Goal: Information Seeking & Learning: Understand process/instructions

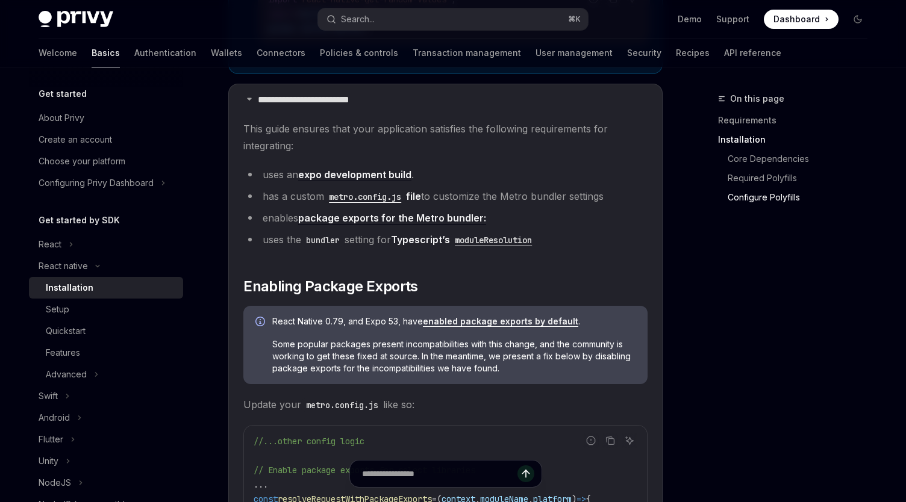
scroll to position [1131, 0]
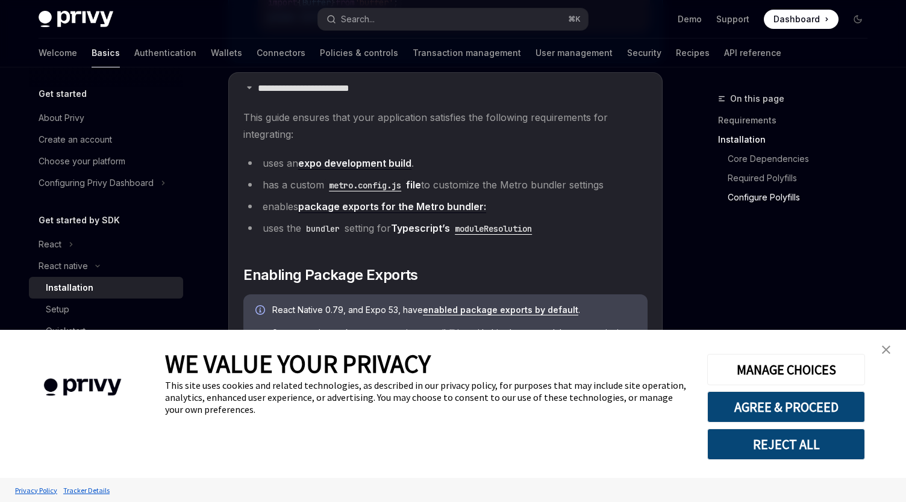
click at [890, 352] on img "close banner" at bounding box center [886, 350] width 8 height 8
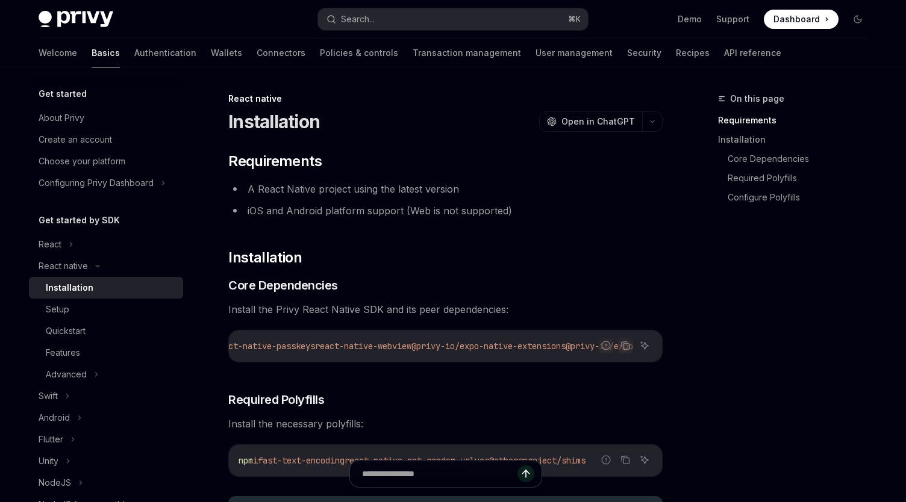
scroll to position [0, 668]
click at [624, 349] on icon "Copy the contents from the code block" at bounding box center [625, 346] width 10 height 10
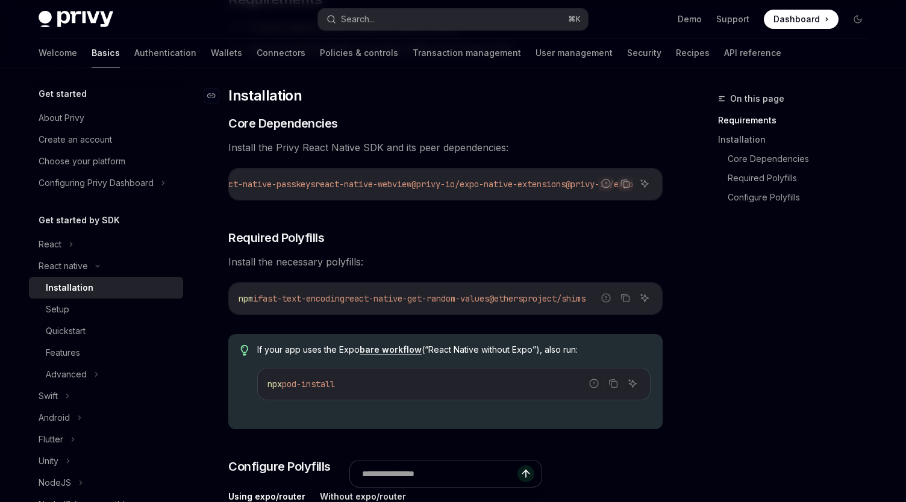
scroll to position [184, 0]
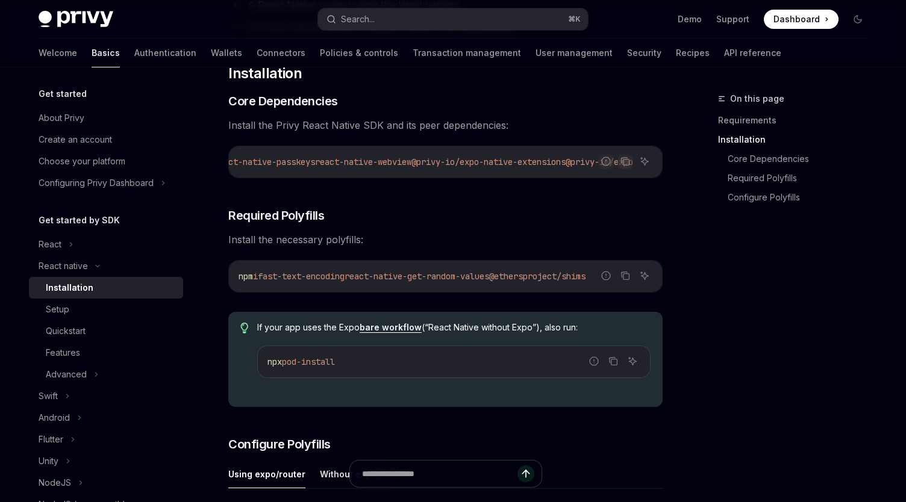
drag, startPoint x: 542, startPoint y: 282, endPoint x: 620, endPoint y: 291, distance: 78.7
click at [620, 291] on div "npm i fast-text-encoding react-native-get-random-values @ethersproject/shims" at bounding box center [445, 276] width 433 height 31
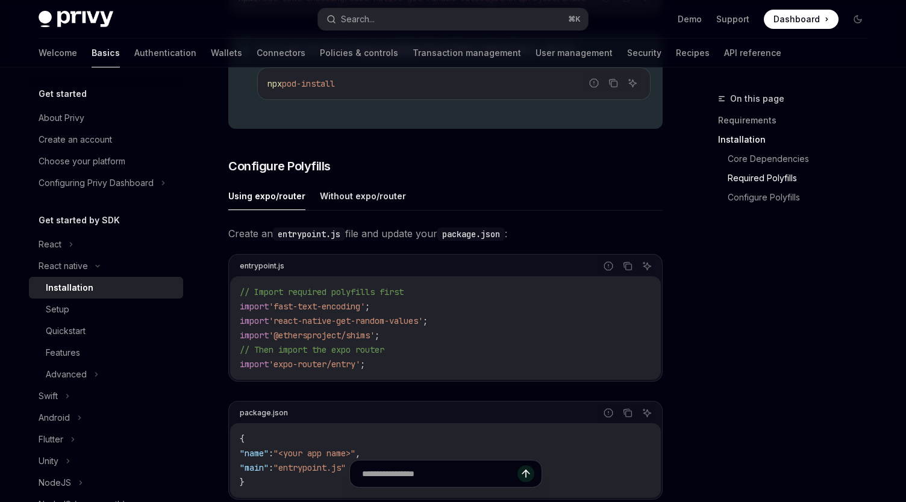
scroll to position [474, 0]
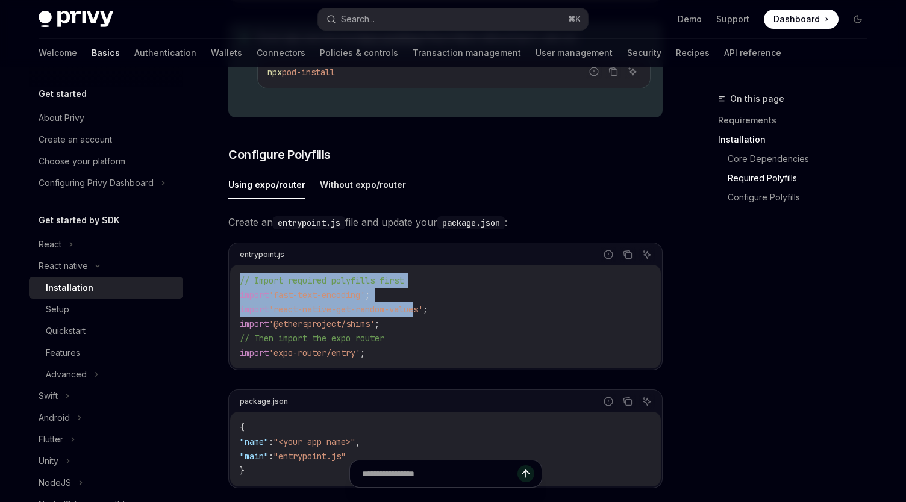
drag, startPoint x: 242, startPoint y: 285, endPoint x: 420, endPoint y: 317, distance: 180.6
click at [420, 317] on code "// Import required polyfills first import 'fast-text-encoding' ; import 'react-…" at bounding box center [445, 316] width 411 height 87
click at [365, 296] on span "'fast-text-encoding'" at bounding box center [317, 295] width 96 height 11
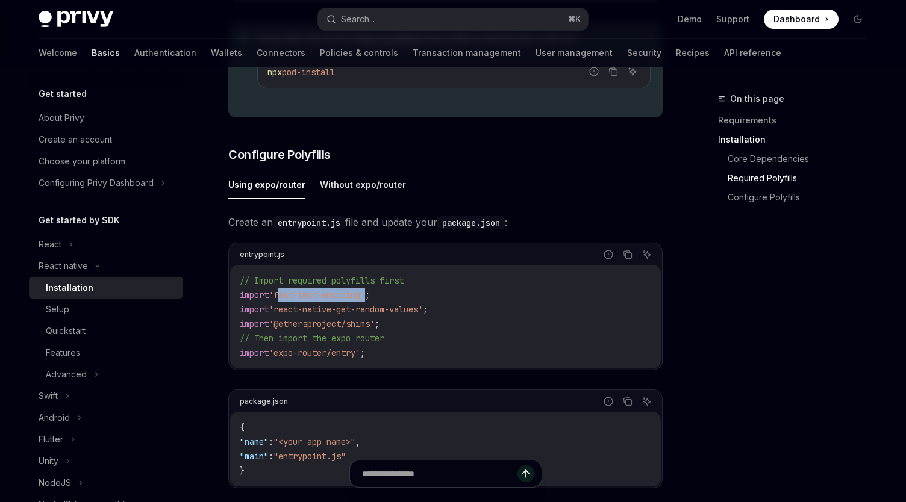
drag, startPoint x: 281, startPoint y: 299, endPoint x: 372, endPoint y: 301, distance: 90.4
click at [365, 301] on span "'fast-text-encoding'" at bounding box center [317, 295] width 96 height 11
copy span "fast-text-encoding"
drag, startPoint x: 282, startPoint y: 362, endPoint x: 363, endPoint y: 362, distance: 80.1
click at [360, 358] on span "'expo-router/entry'" at bounding box center [315, 353] width 92 height 11
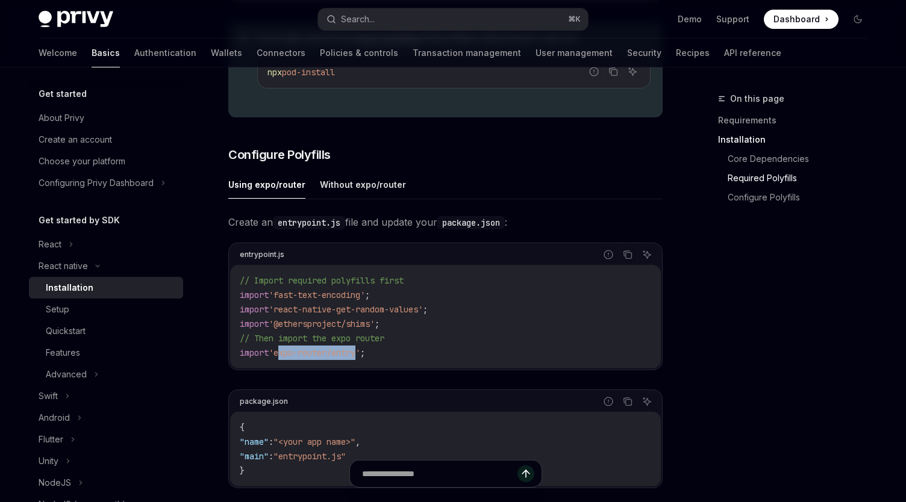
drag, startPoint x: 363, startPoint y: 362, endPoint x: 282, endPoint y: 362, distance: 80.7
click at [282, 358] on span "'expo-router/entry'" at bounding box center [315, 353] width 92 height 11
copy span "expo-router/entr"
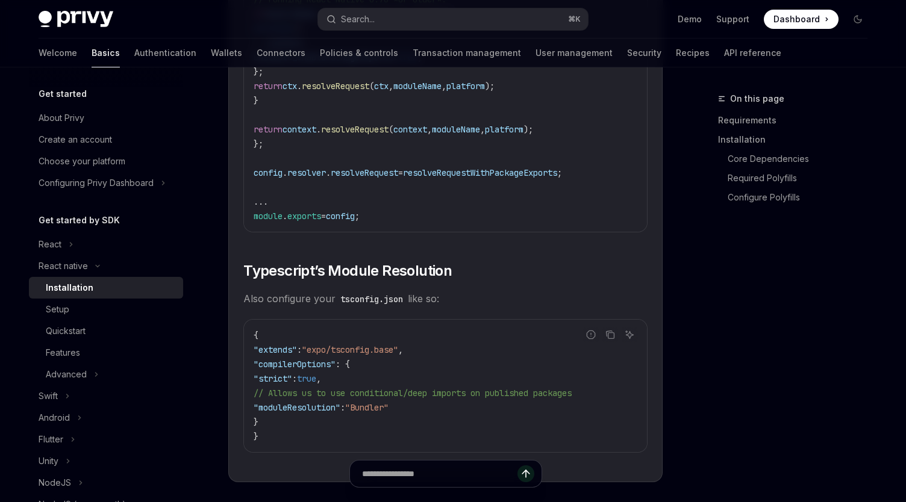
scroll to position [2046, 0]
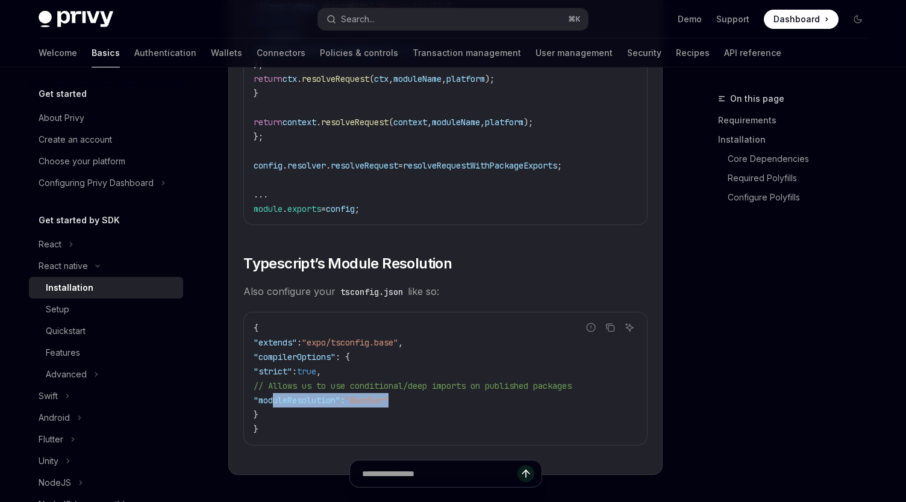
drag, startPoint x: 273, startPoint y: 408, endPoint x: 463, endPoint y: 408, distance: 189.7
click at [463, 408] on code "{ "extends" : "expo/tsconfig.base" , "compilerOptions" : { "strict" : true , //…" at bounding box center [446, 379] width 384 height 116
copy span ""moduleResolution" : "Bundler""
drag, startPoint x: 270, startPoint y: 396, endPoint x: 616, endPoint y: 396, distance: 346.3
click at [616, 396] on code "{ "extends" : "expo/tsconfig.base" , "compilerOptions" : { "strict" : true , //…" at bounding box center [446, 379] width 384 height 116
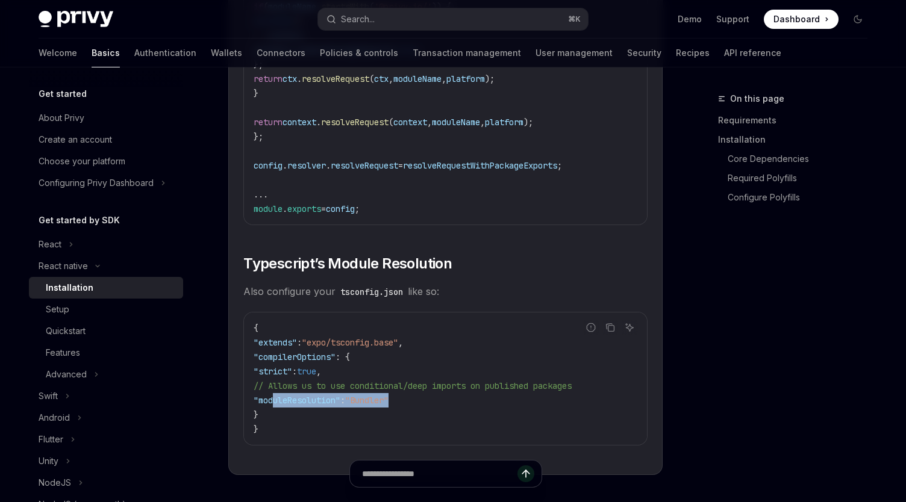
copy span "// Allows us to use conditional/deep imports on published packages"
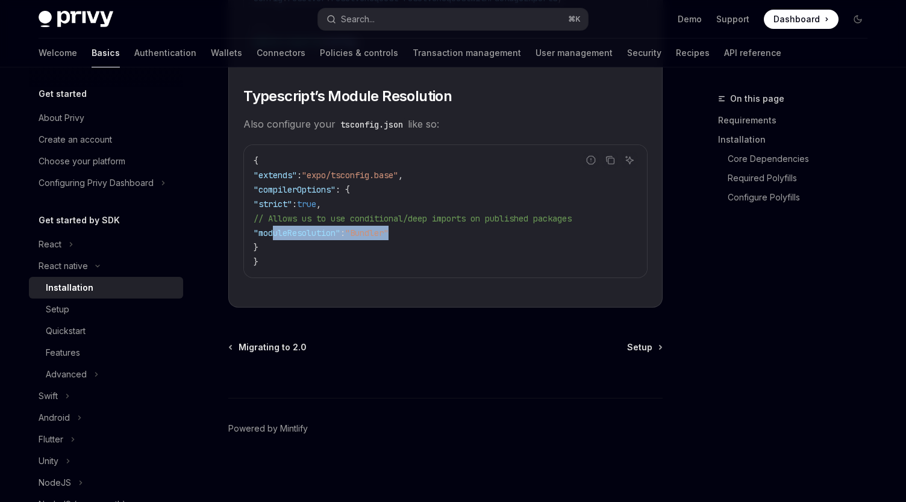
scroll to position [2222, 0]
click at [651, 349] on span "Setup" at bounding box center [639, 347] width 25 height 12
type textarea "*"
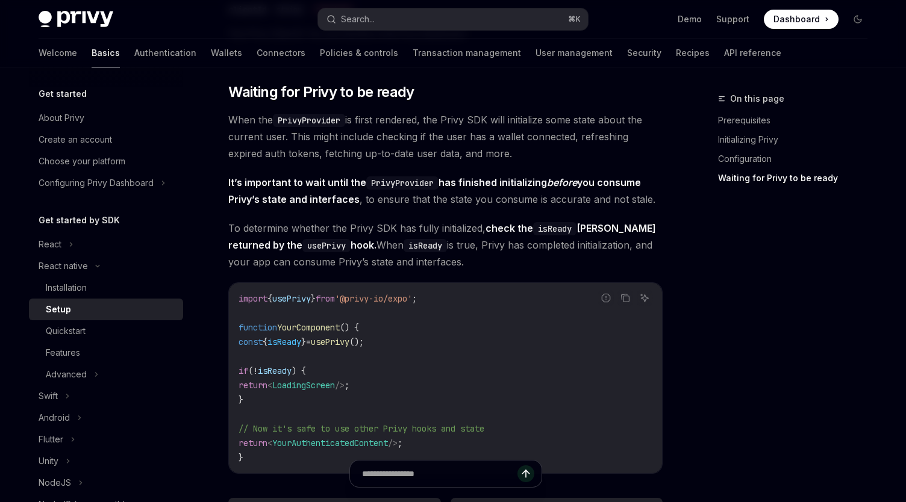
scroll to position [877, 0]
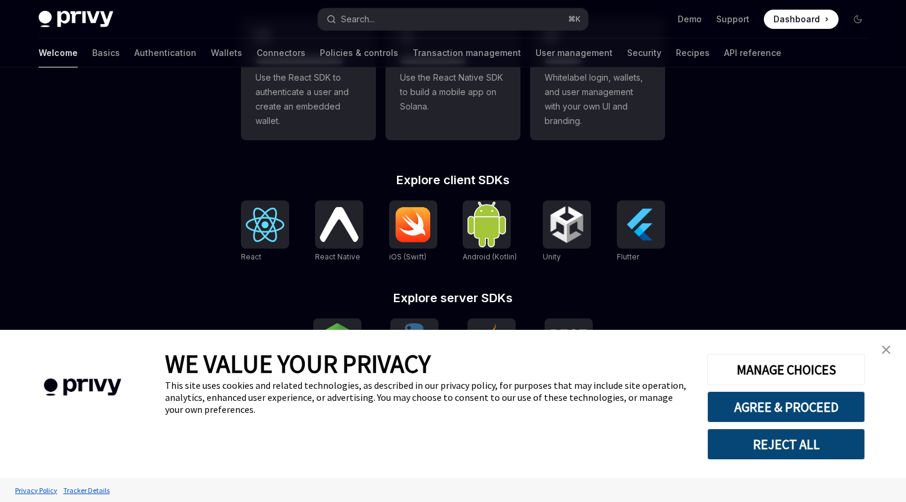
scroll to position [455, 0]
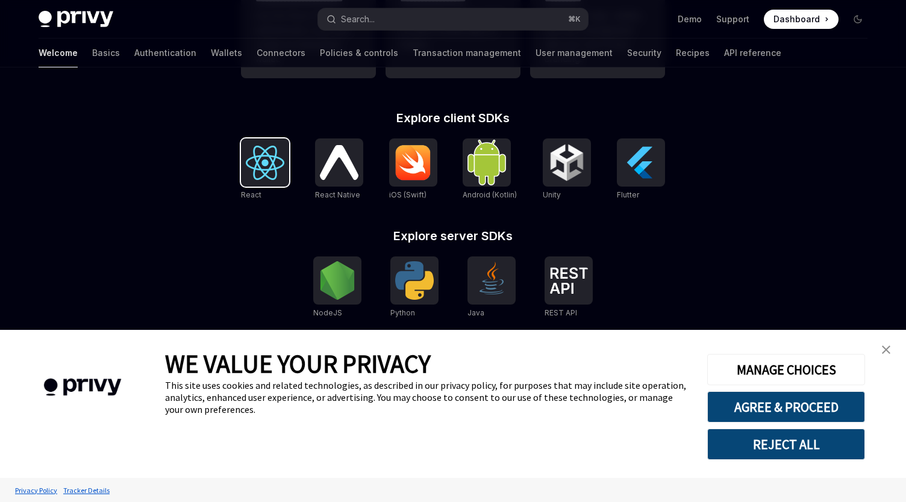
click at [251, 149] on img at bounding box center [265, 163] width 39 height 34
type textarea "*"
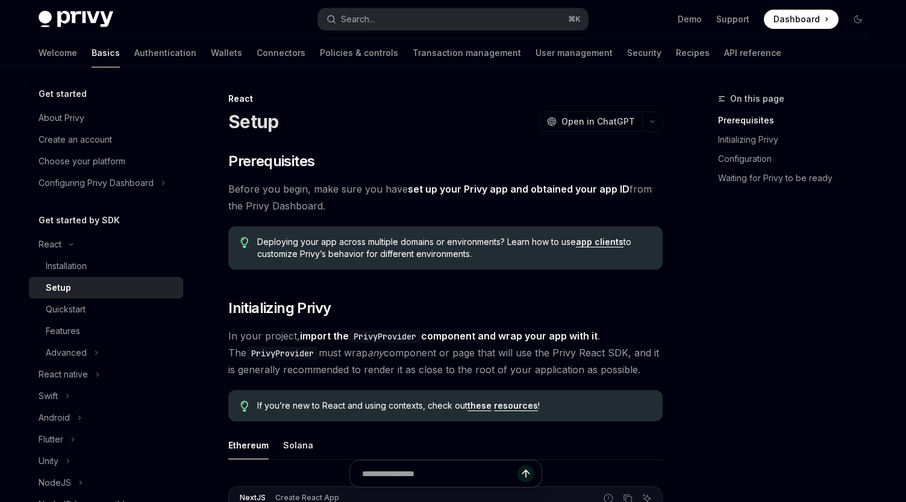
type textarea "*"
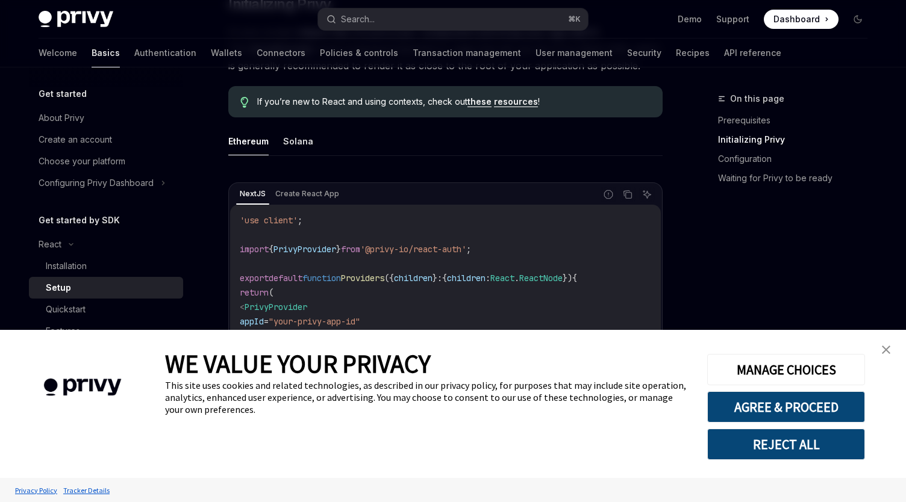
scroll to position [311, 0]
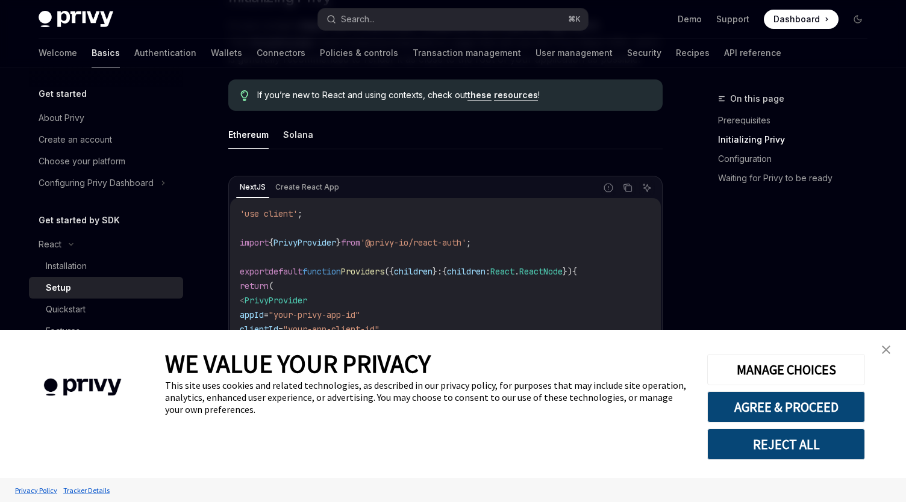
click at [890, 348] on link "close banner" at bounding box center [886, 350] width 24 height 24
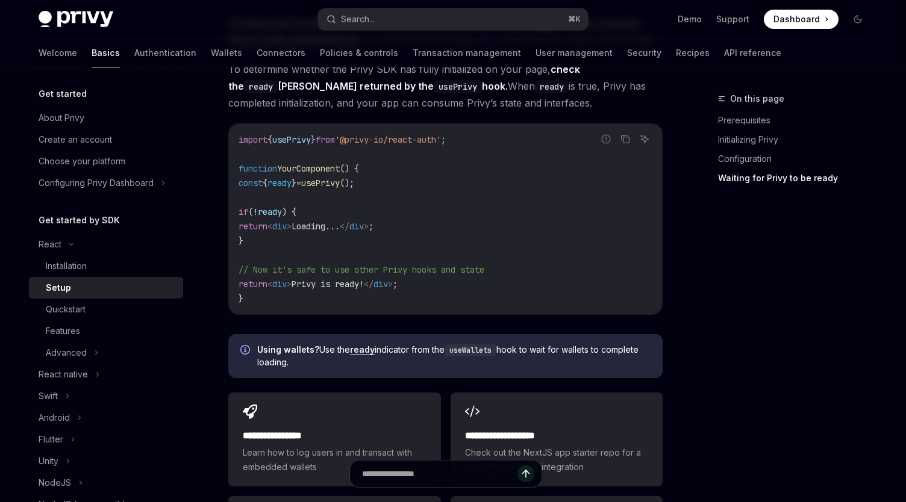
scroll to position [1291, 0]
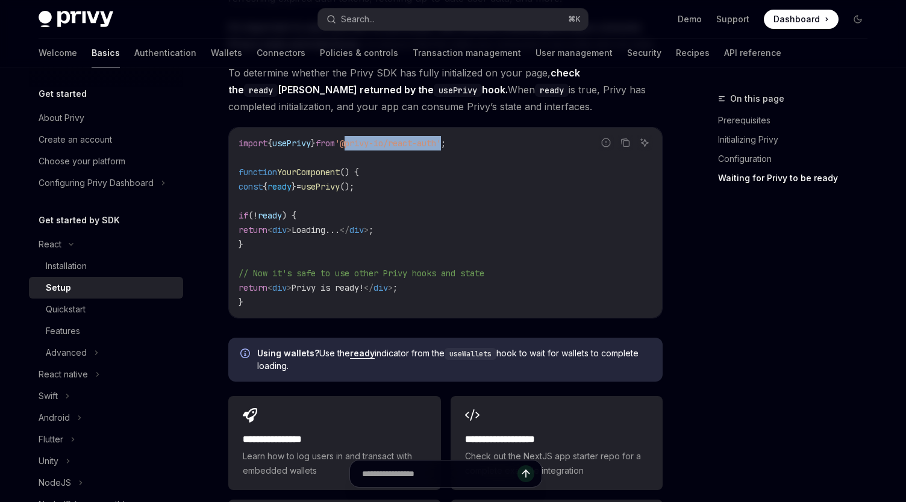
drag, startPoint x: 361, startPoint y: 146, endPoint x: 463, endPoint y: 146, distance: 102.4
click at [441, 146] on span "'@privy-io/react-auth'" at bounding box center [388, 143] width 106 height 11
copy span "@privy-io/react-auth"
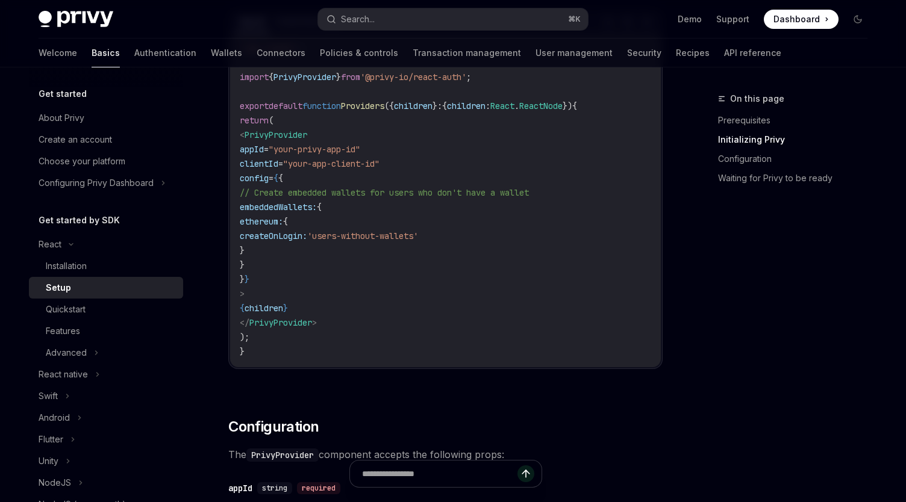
scroll to position [475, 0]
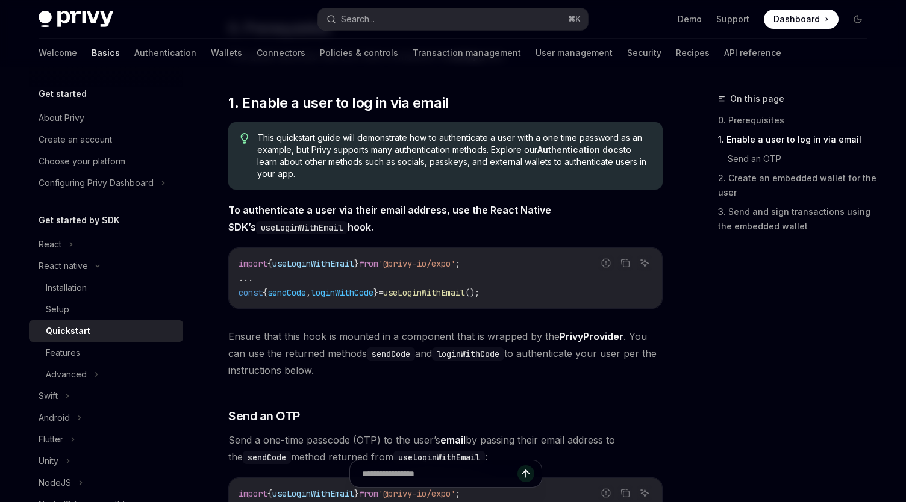
scroll to position [175, 0]
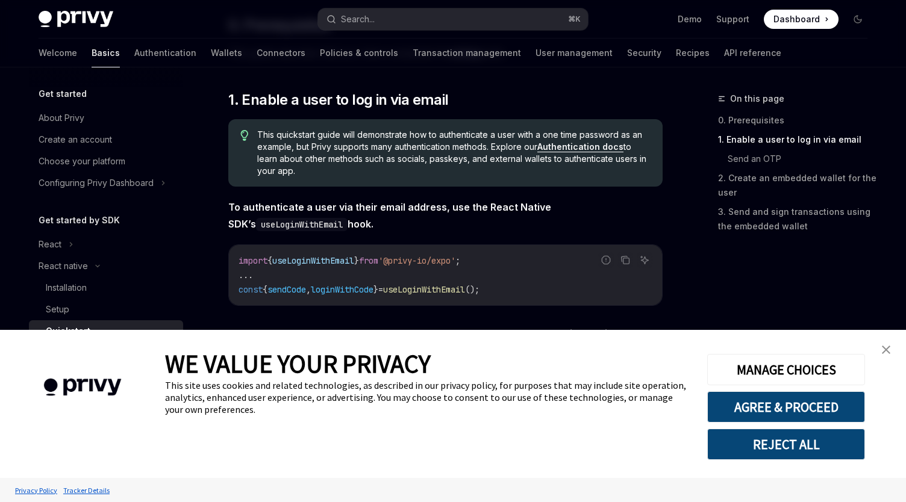
click at [887, 340] on link "close banner" at bounding box center [886, 350] width 24 height 24
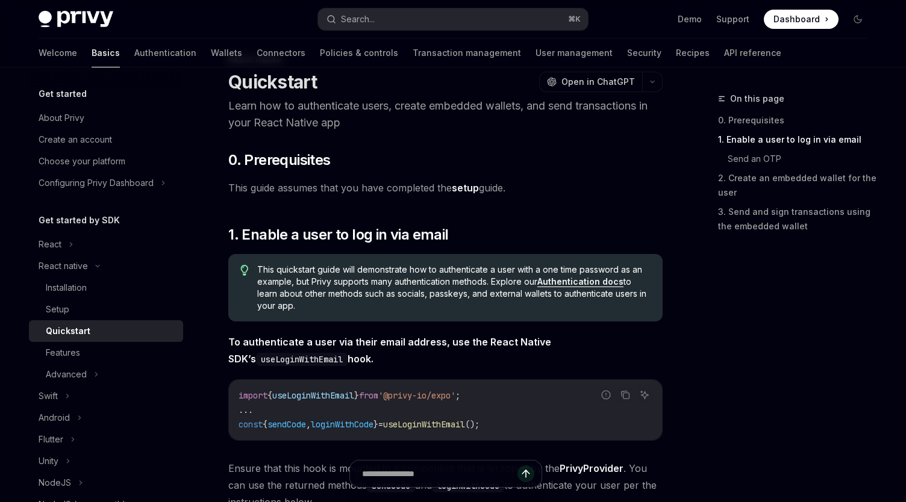
scroll to position [0, 0]
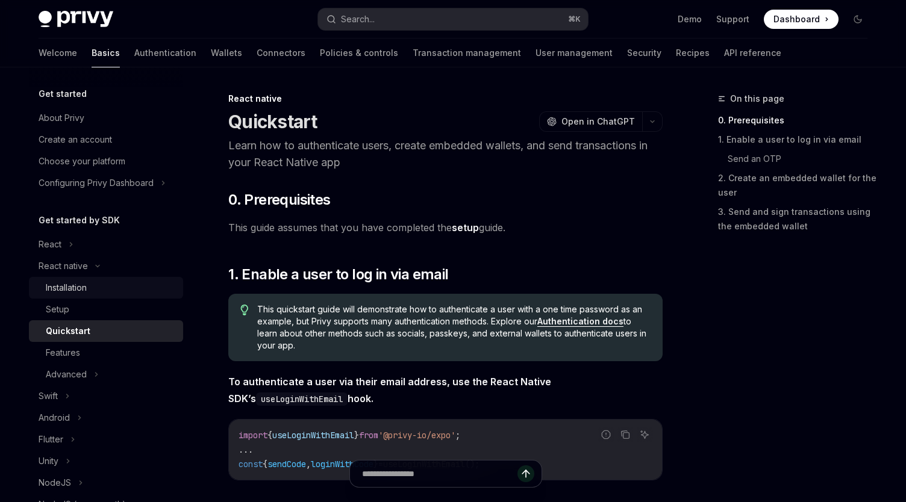
click at [69, 284] on div "Installation" at bounding box center [66, 288] width 41 height 14
type textarea "*"
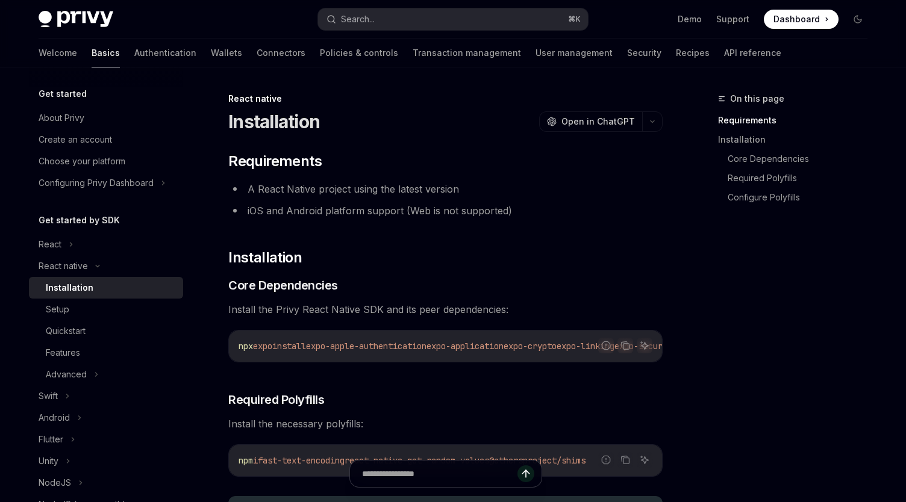
scroll to position [26, 0]
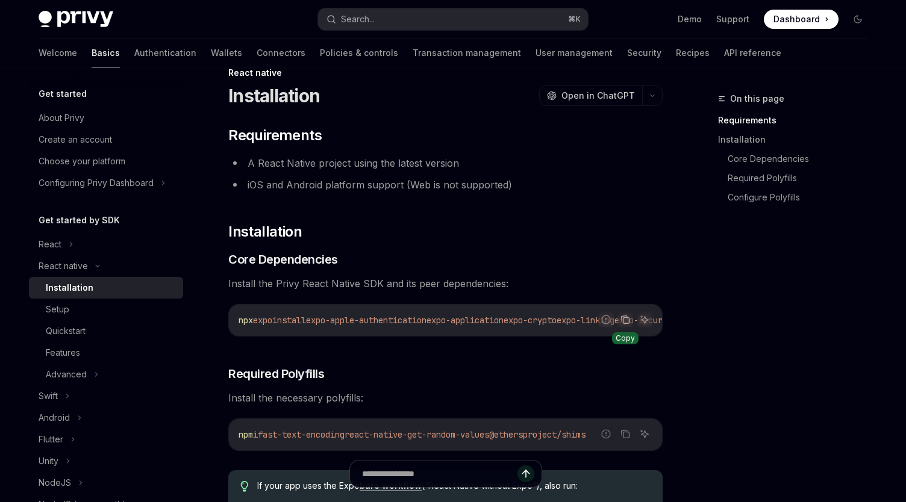
click at [626, 320] on icon "Copy the contents from the code block" at bounding box center [625, 320] width 10 height 10
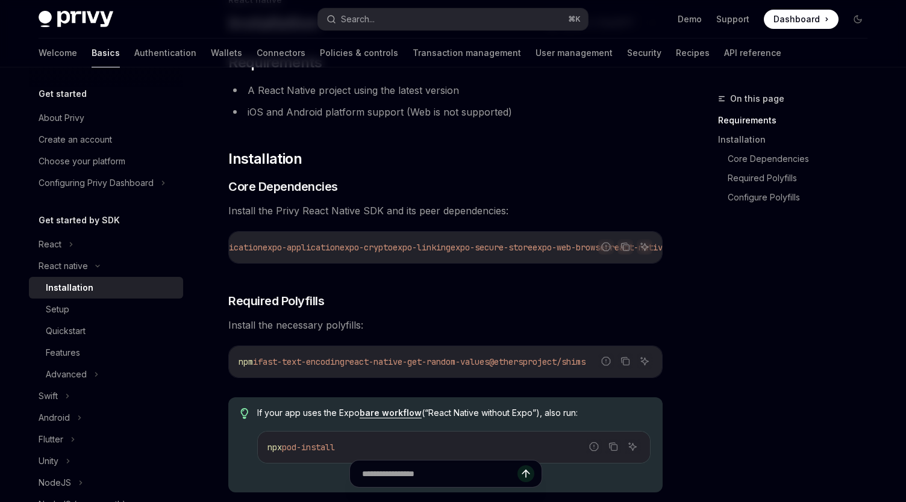
scroll to position [100, 0]
click at [623, 362] on icon "Copy the contents from the code block" at bounding box center [625, 360] width 10 height 10
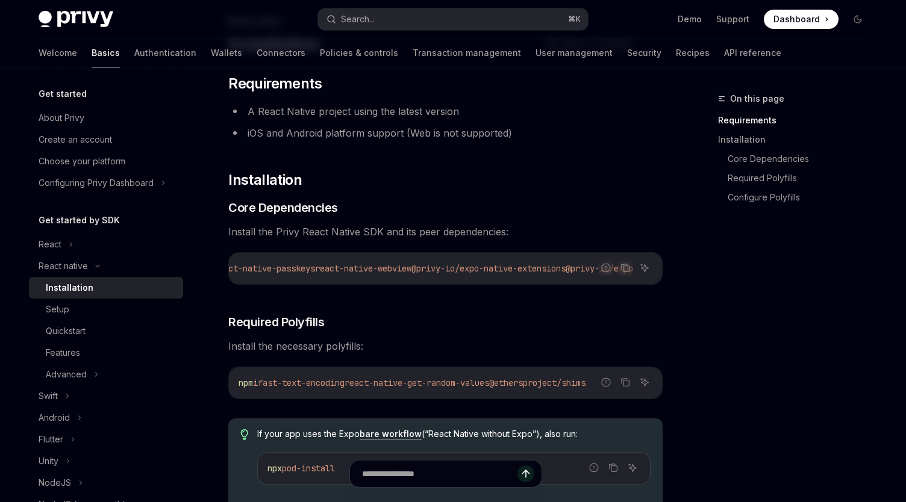
scroll to position [0, 653]
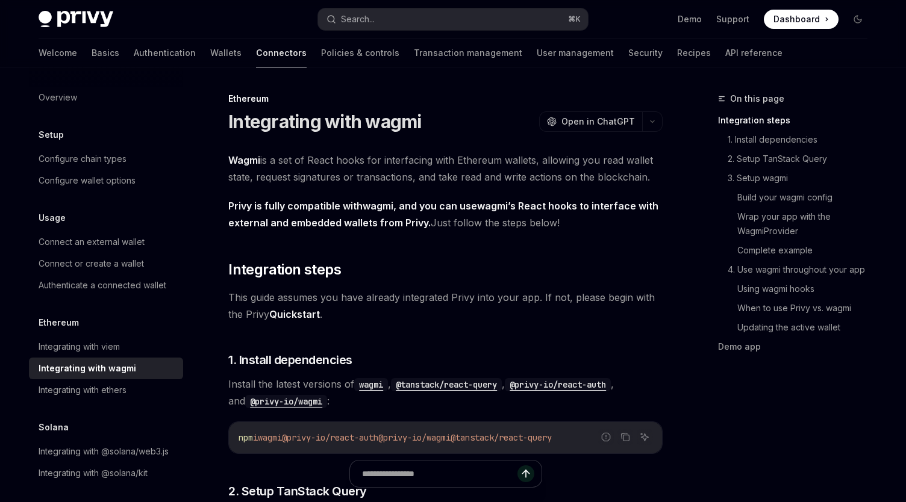
type textarea "*"
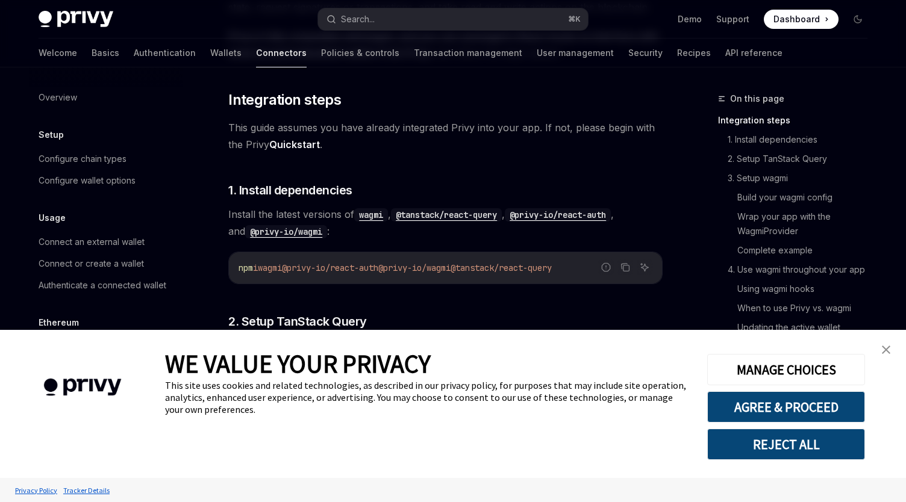
scroll to position [171, 0]
click at [630, 266] on button "Copy the contents from the code block" at bounding box center [625, 266] width 16 height 16
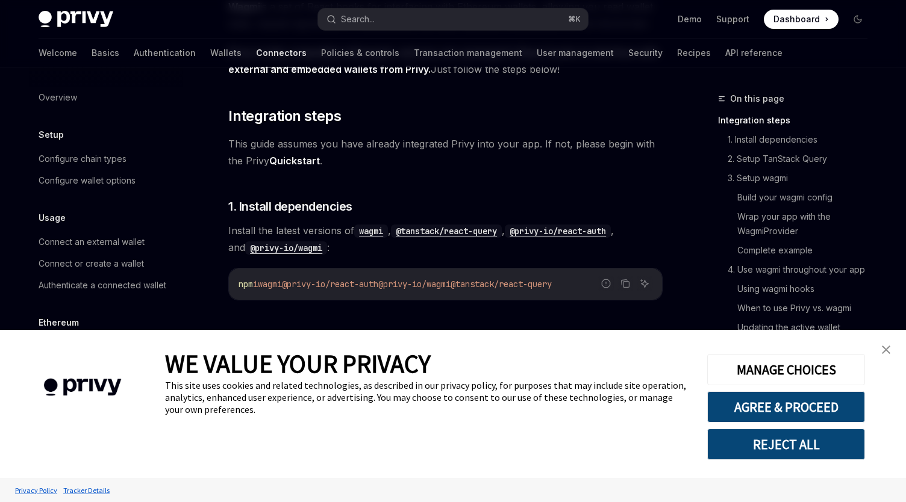
scroll to position [154, 0]
click at [623, 283] on icon "Copy the contents from the code block" at bounding box center [626, 284] width 6 height 6
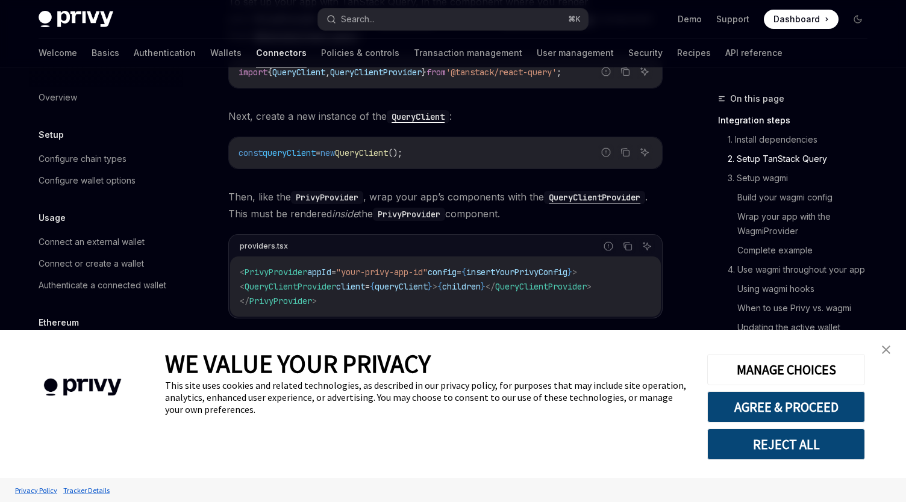
scroll to position [556, 0]
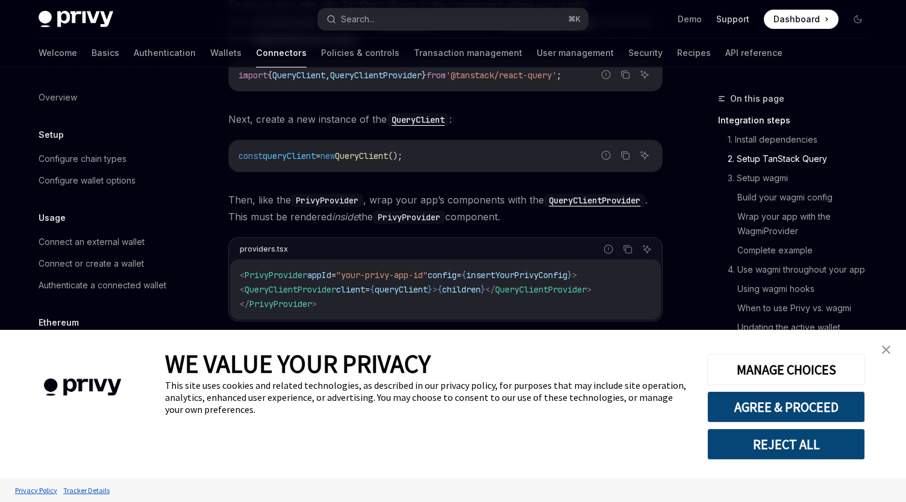
click at [747, 16] on link "Support" at bounding box center [732, 19] width 33 height 12
click at [798, 406] on button "AGREE & PROCEED" at bounding box center [786, 406] width 158 height 31
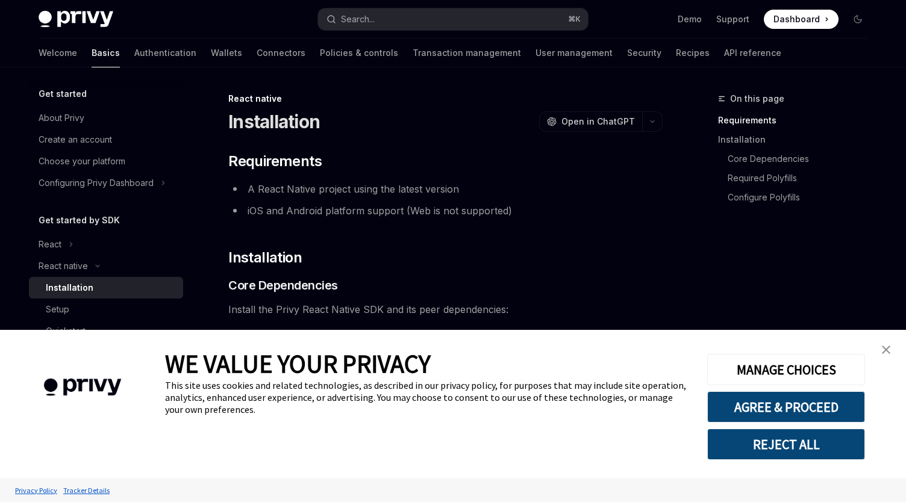
type textarea "*"
click at [376, 212] on li "iOS and Android platform support (Web is not supported)" at bounding box center [445, 210] width 434 height 17
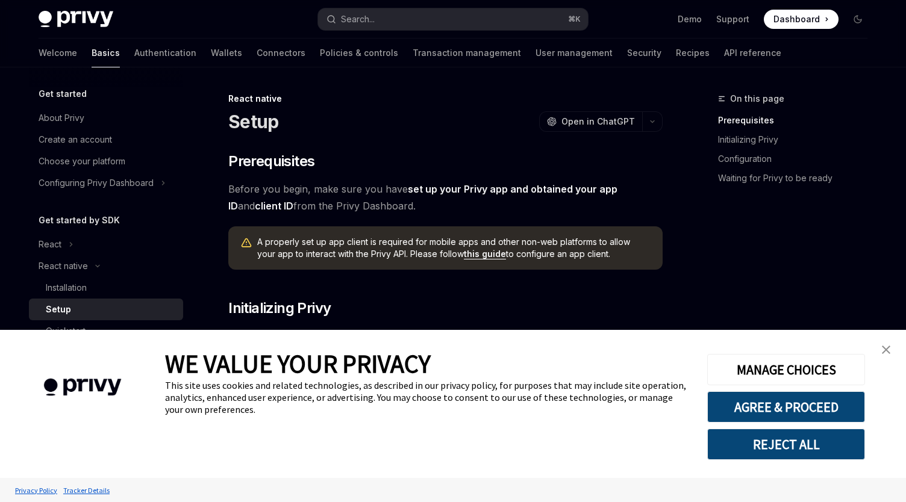
type textarea "*"
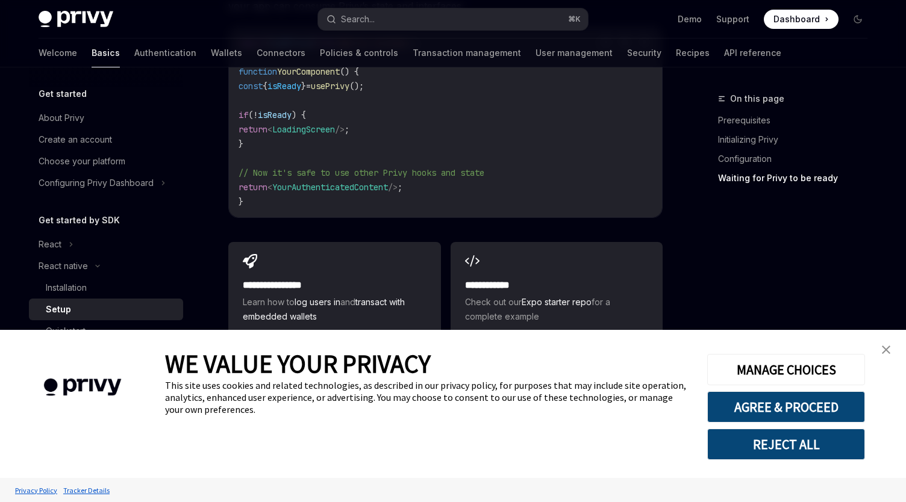
scroll to position [1126, 0]
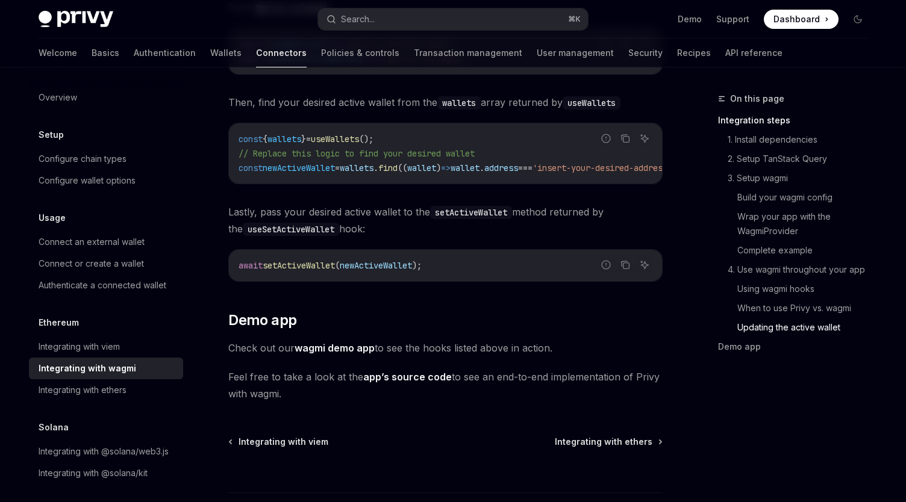
scroll to position [3500, 0]
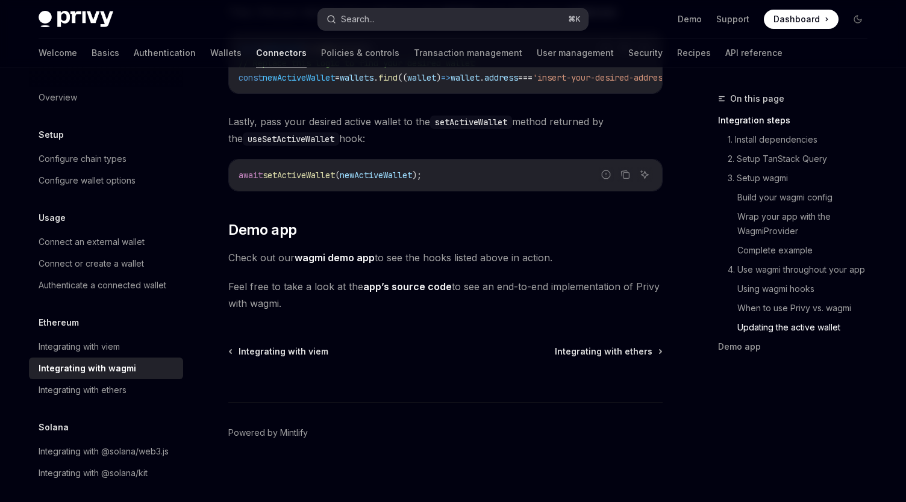
click at [372, 16] on div "Search..." at bounding box center [358, 19] width 34 height 14
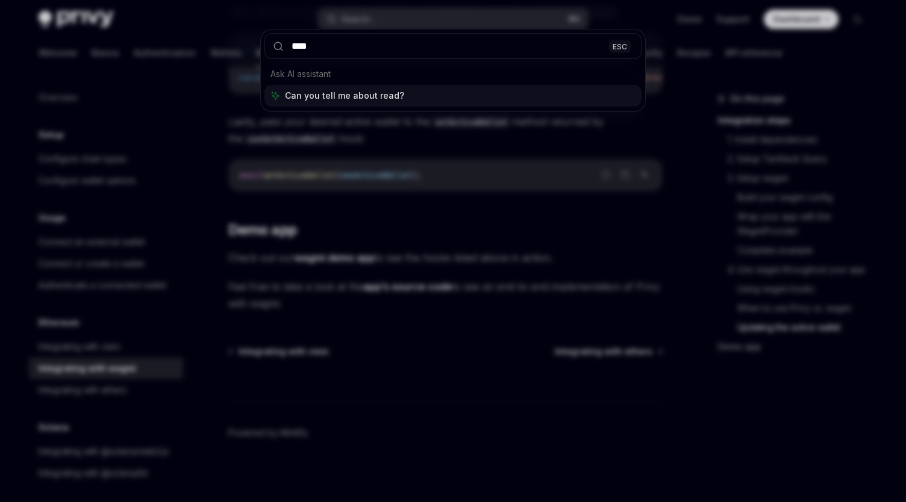
type input "*****"
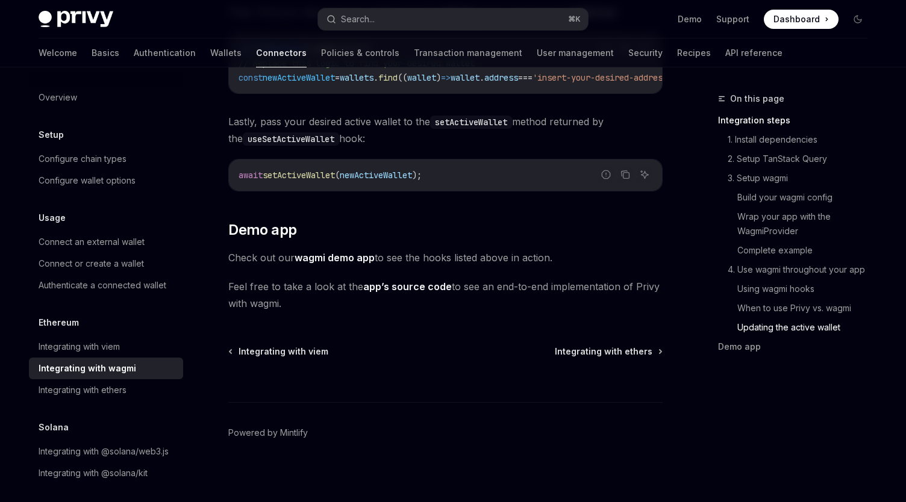
type textarea "*"
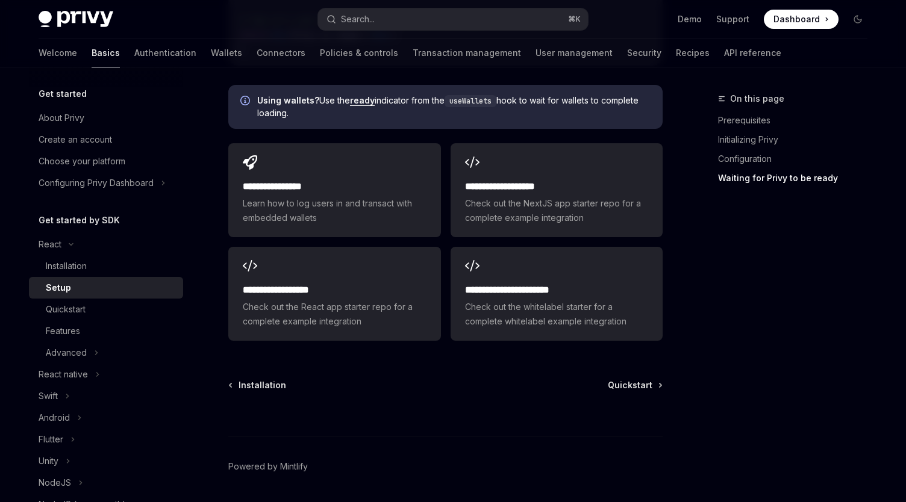
scroll to position [1556, 0]
